Goal: Navigation & Orientation: Understand site structure

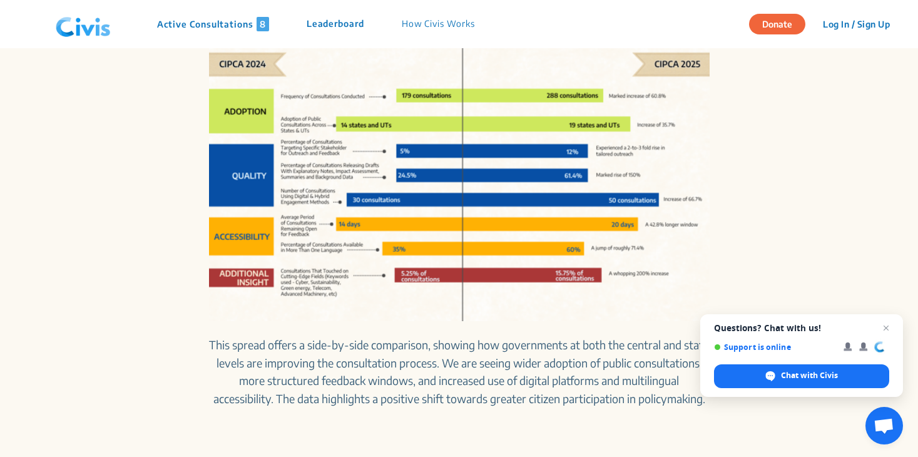
scroll to position [506, 0]
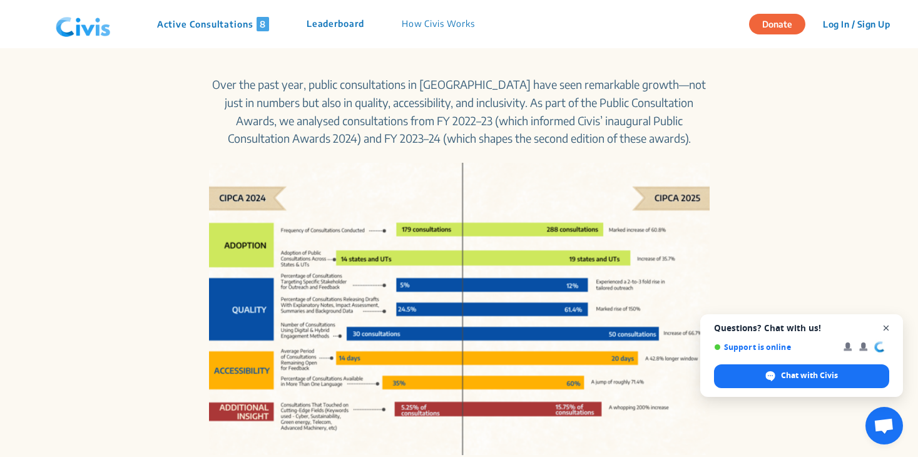
click at [879, 325] on span "Open chat" at bounding box center [887, 328] width 16 height 16
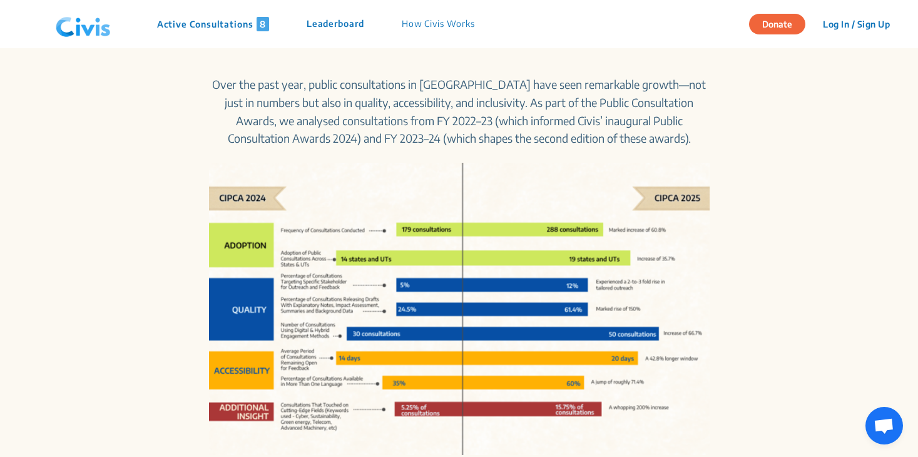
scroll to position [0, 0]
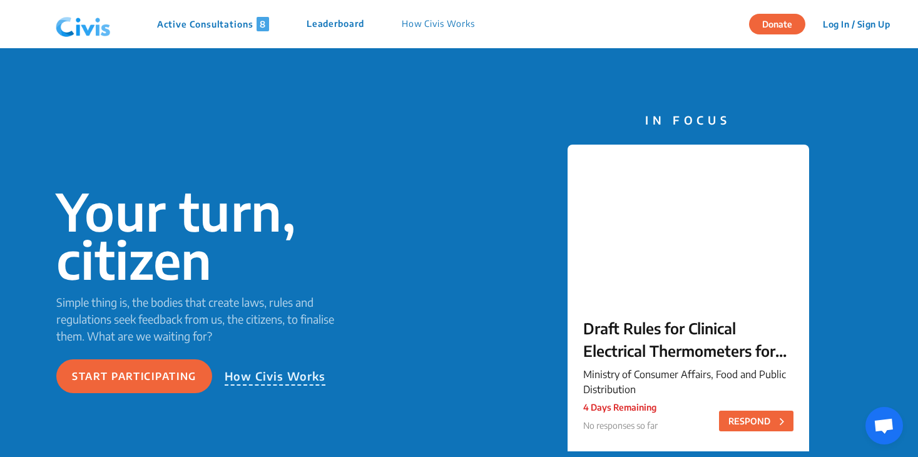
click at [68, 29] on img at bounding box center [83, 25] width 65 height 38
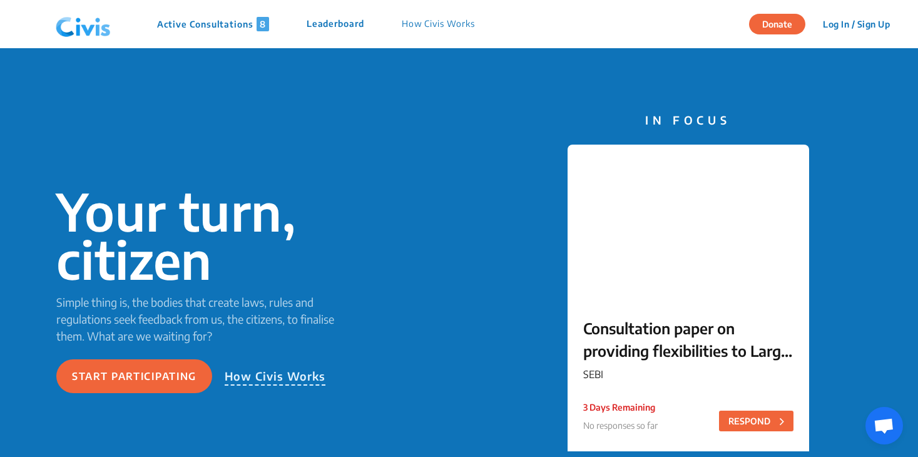
click at [443, 23] on p "How Civis Works" at bounding box center [438, 24] width 73 height 14
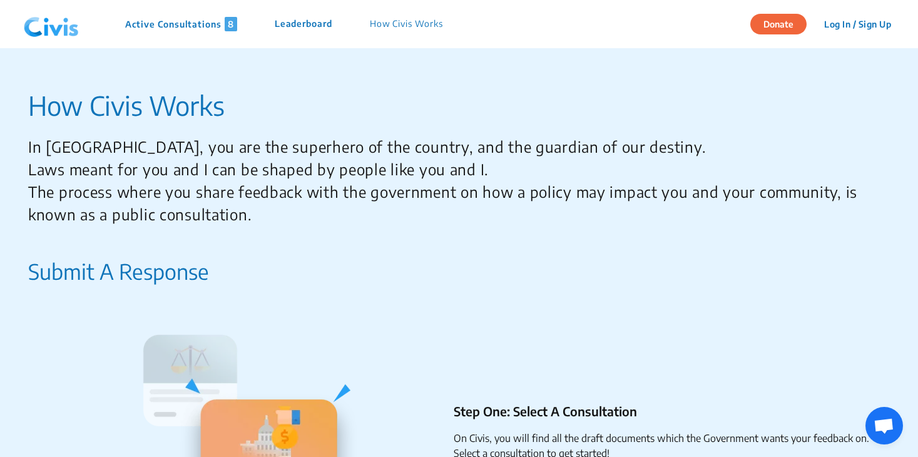
click at [324, 27] on p "Leaderboard" at bounding box center [304, 24] width 58 height 14
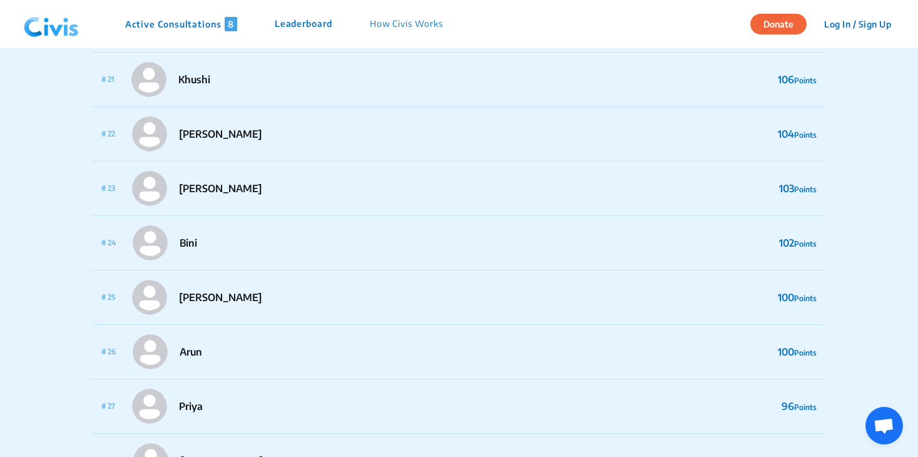
scroll to position [999, 0]
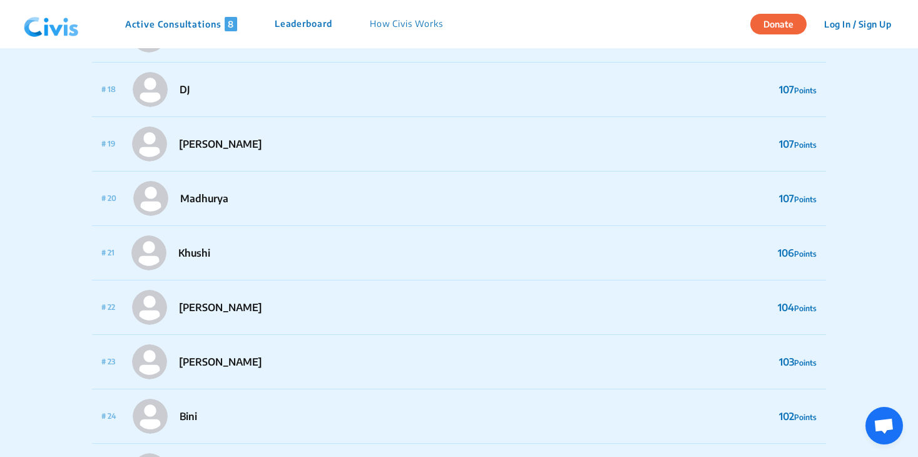
click at [64, 29] on img at bounding box center [51, 25] width 65 height 38
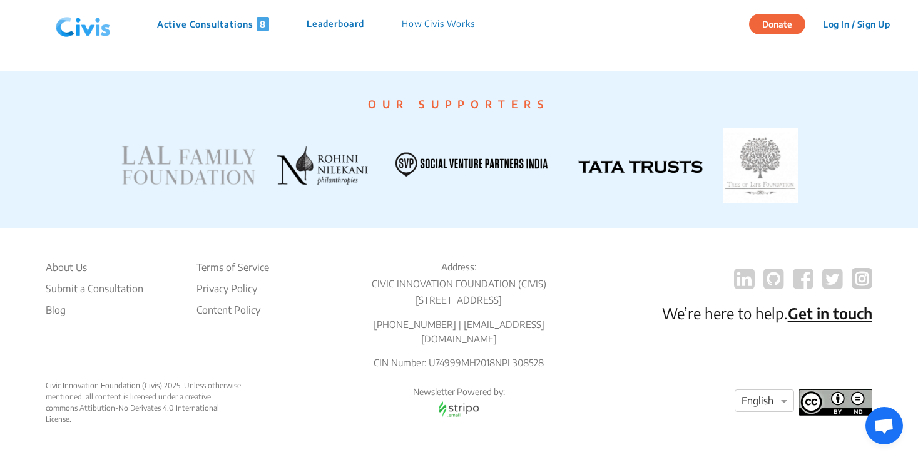
scroll to position [2442, 0]
